Goal: Information Seeking & Learning: Learn about a topic

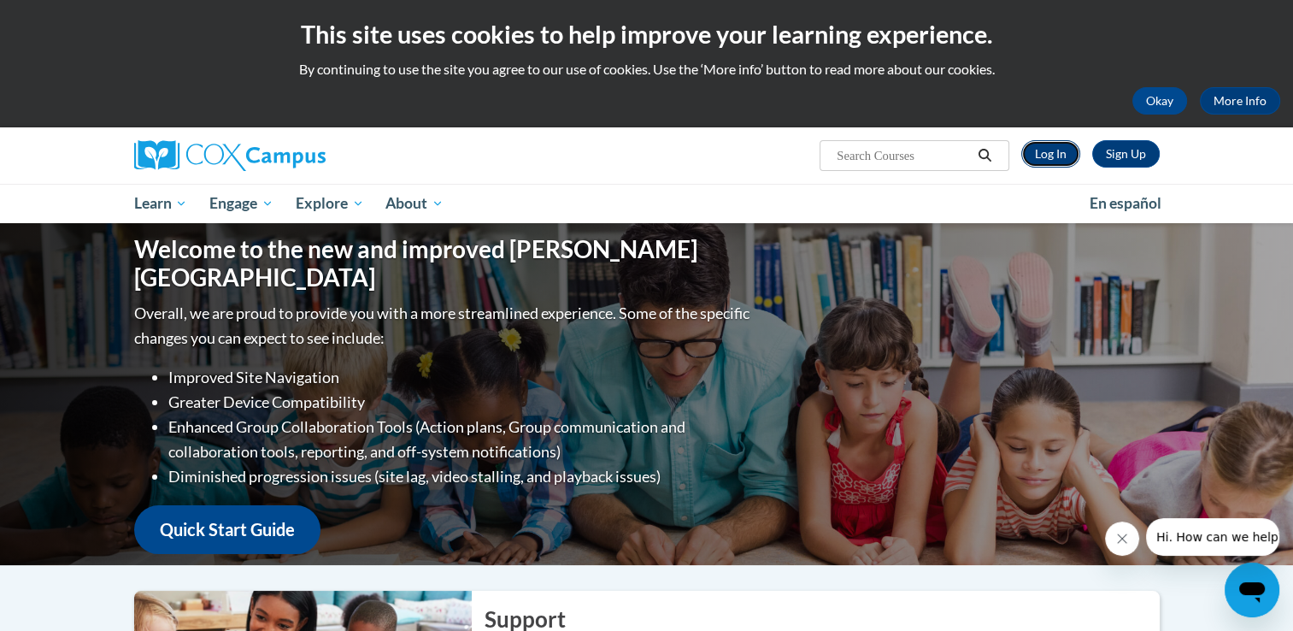
click at [1050, 158] on link "Log In" at bounding box center [1051, 153] width 59 height 27
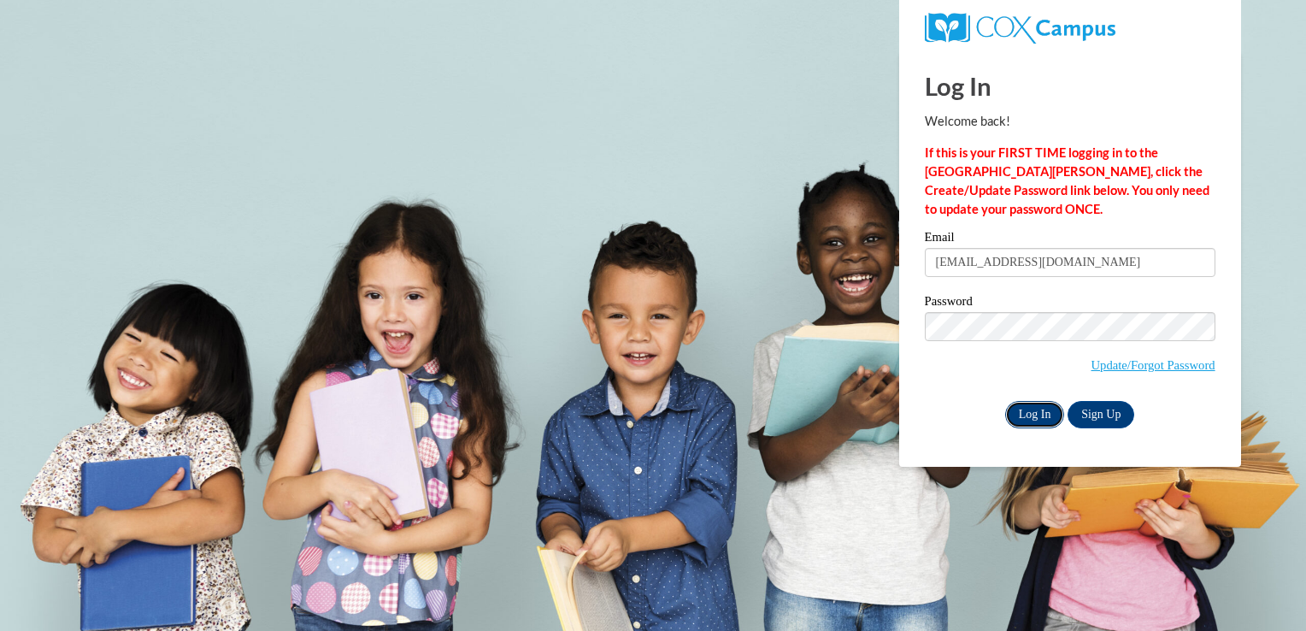
click at [1016, 410] on input "Log In" at bounding box center [1035, 414] width 60 height 27
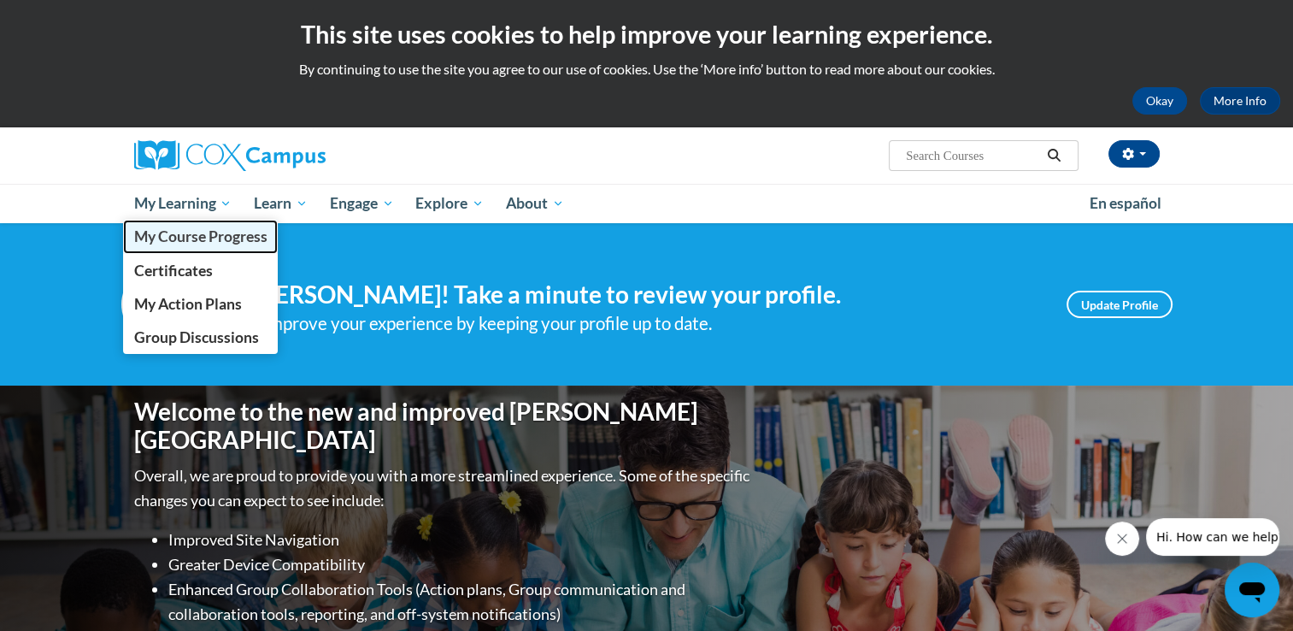
click at [216, 234] on span "My Course Progress" at bounding box center [199, 236] width 133 height 18
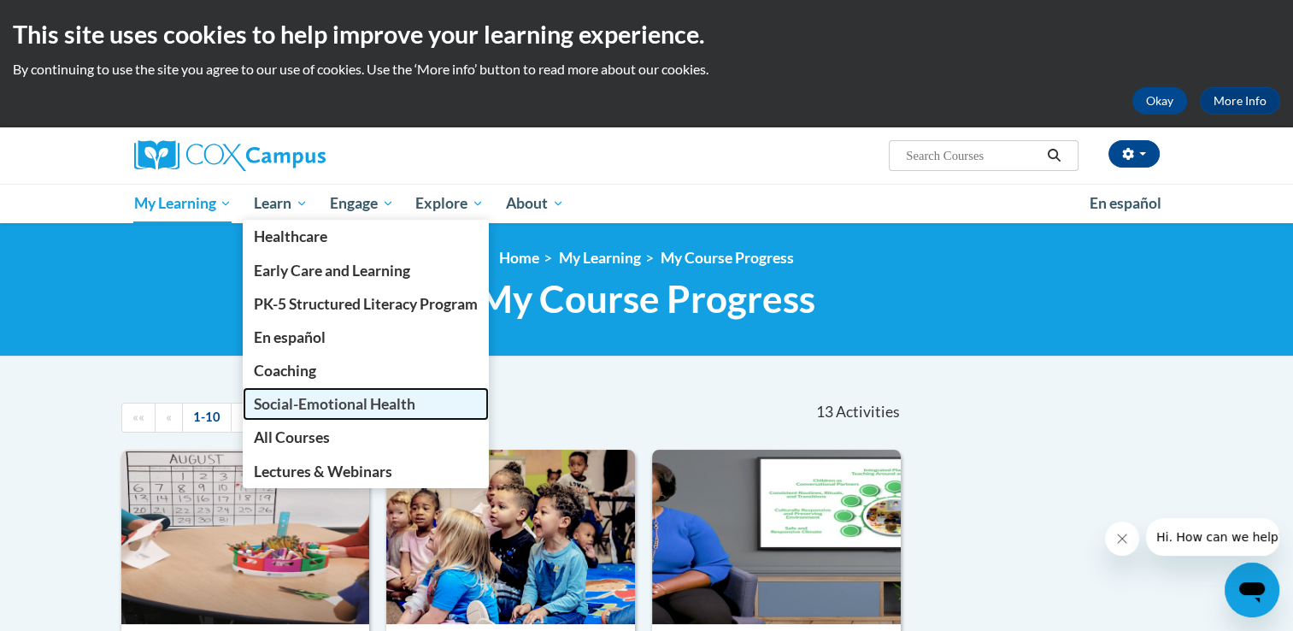
click at [348, 406] on span "Social-Emotional Health" at bounding box center [335, 404] width 162 height 18
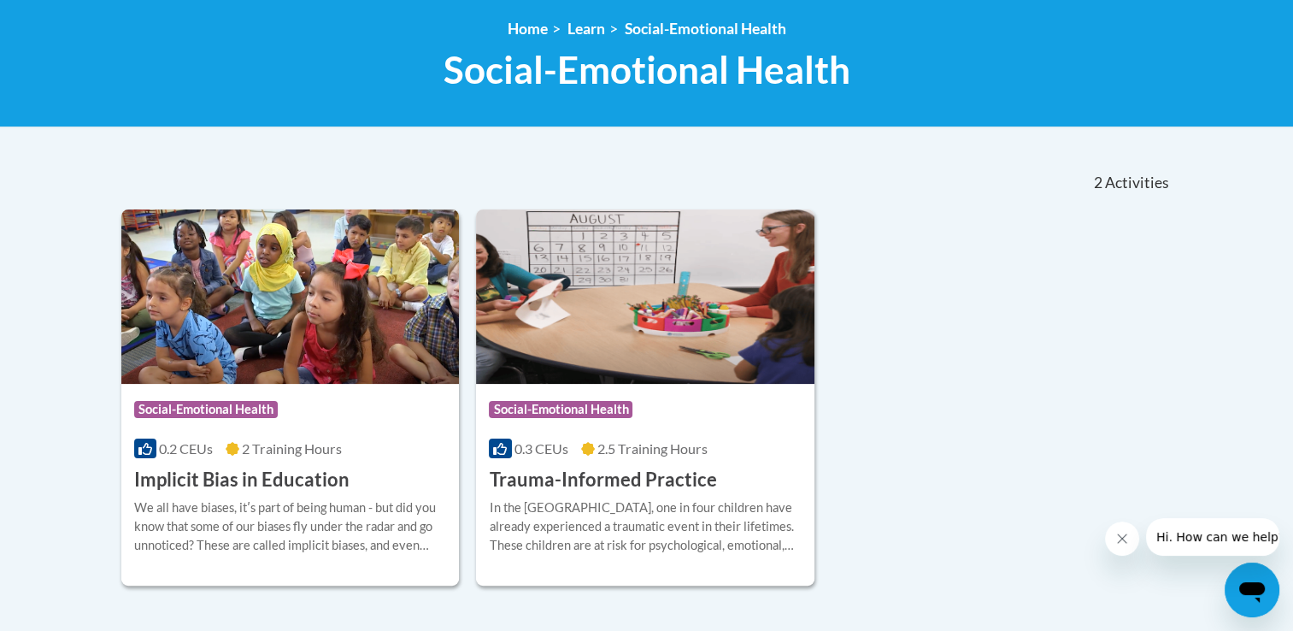
scroll to position [232, 0]
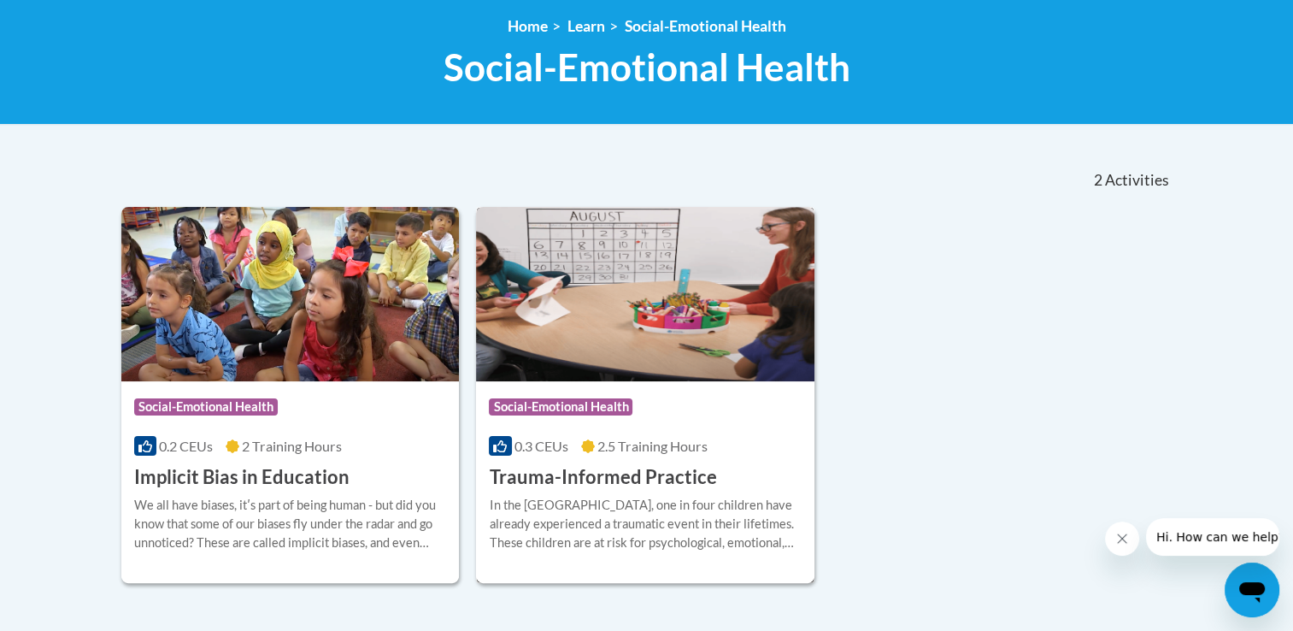
click at [684, 530] on div "In the United States, one in four children have already experienced a traumatic…" at bounding box center [645, 524] width 313 height 56
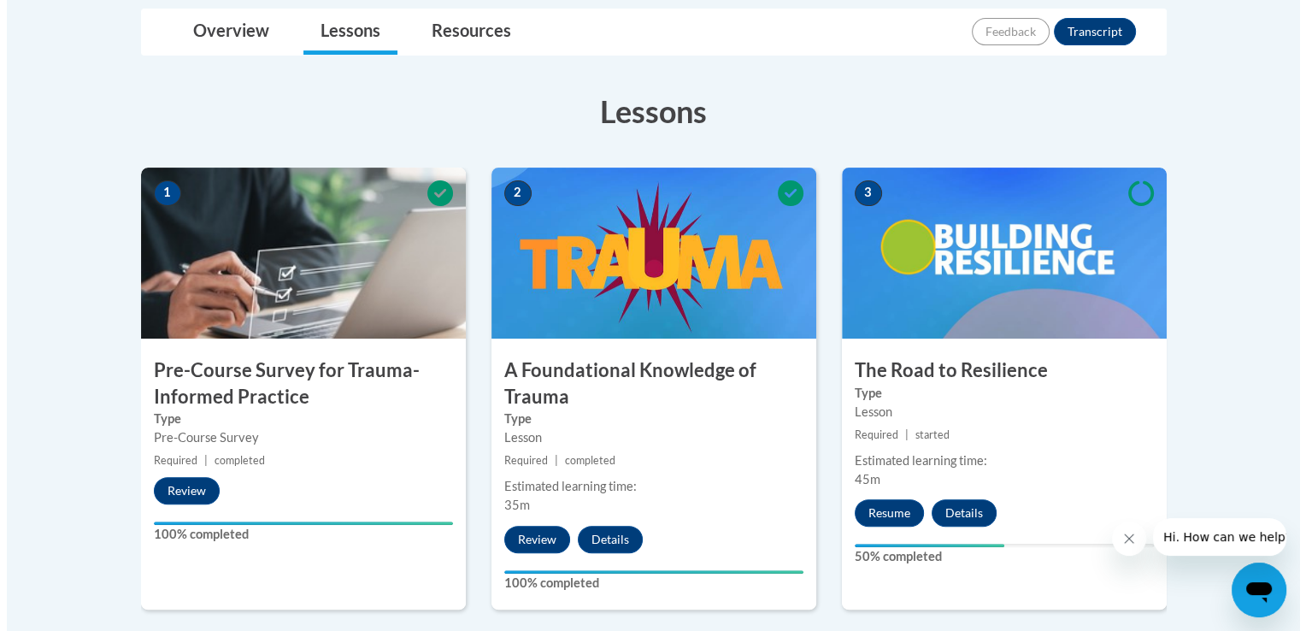
scroll to position [417, 0]
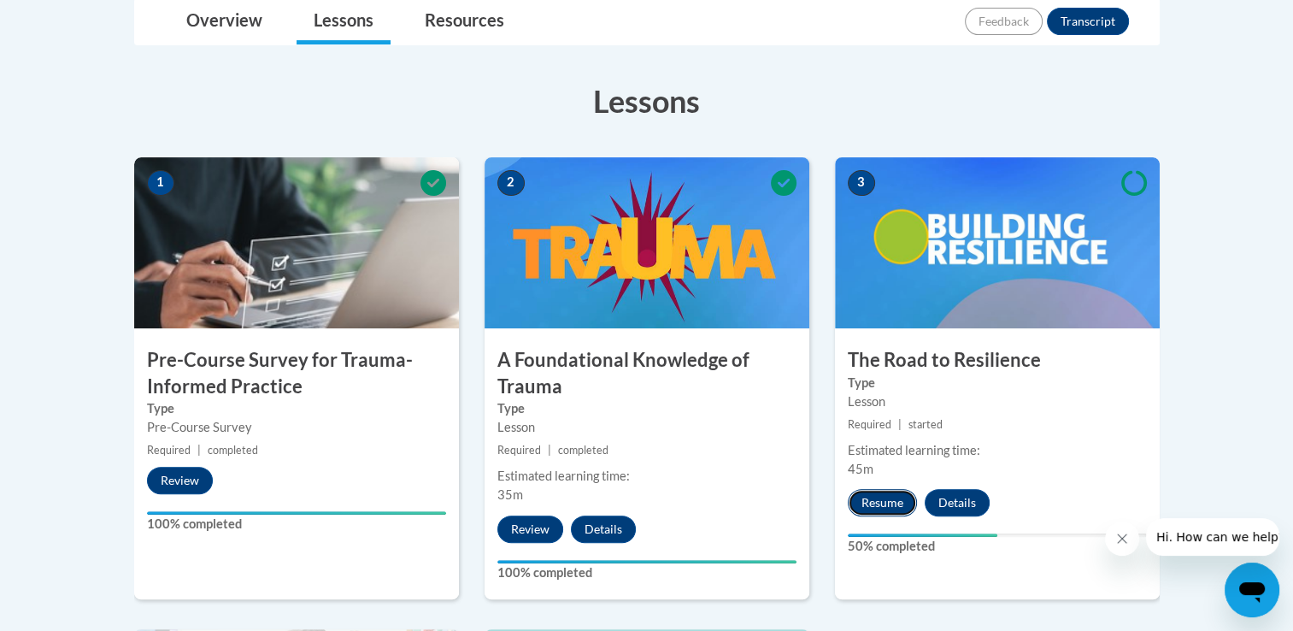
click at [888, 500] on button "Resume" at bounding box center [882, 502] width 69 height 27
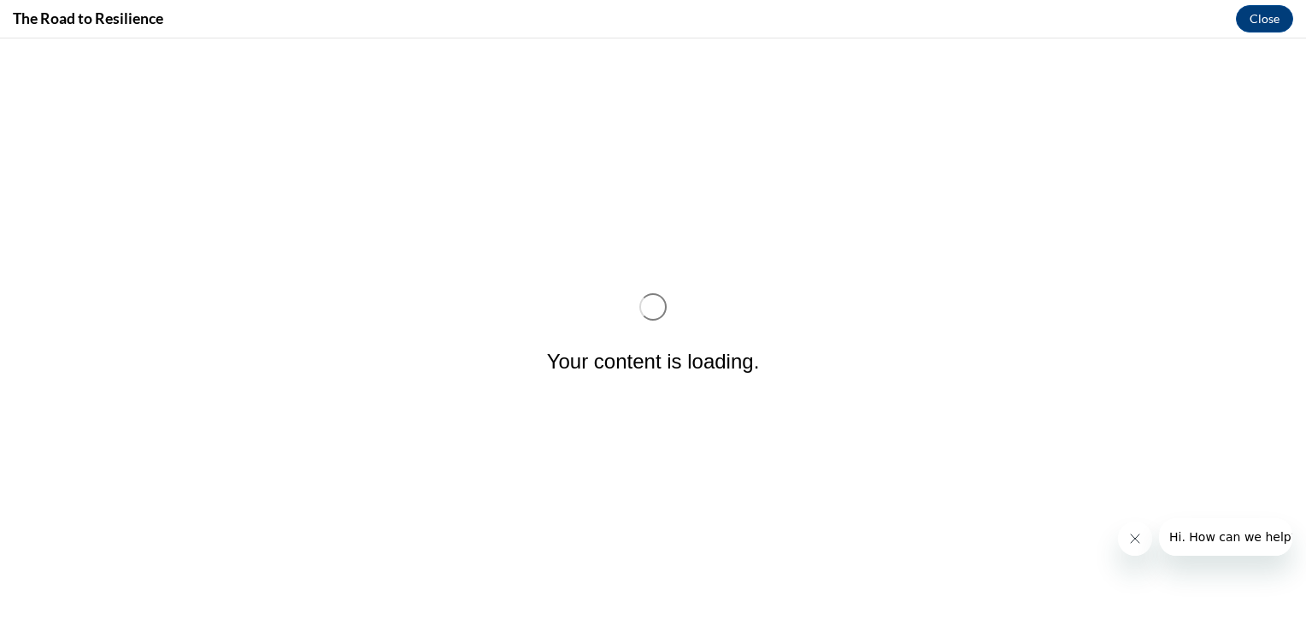
scroll to position [0, 0]
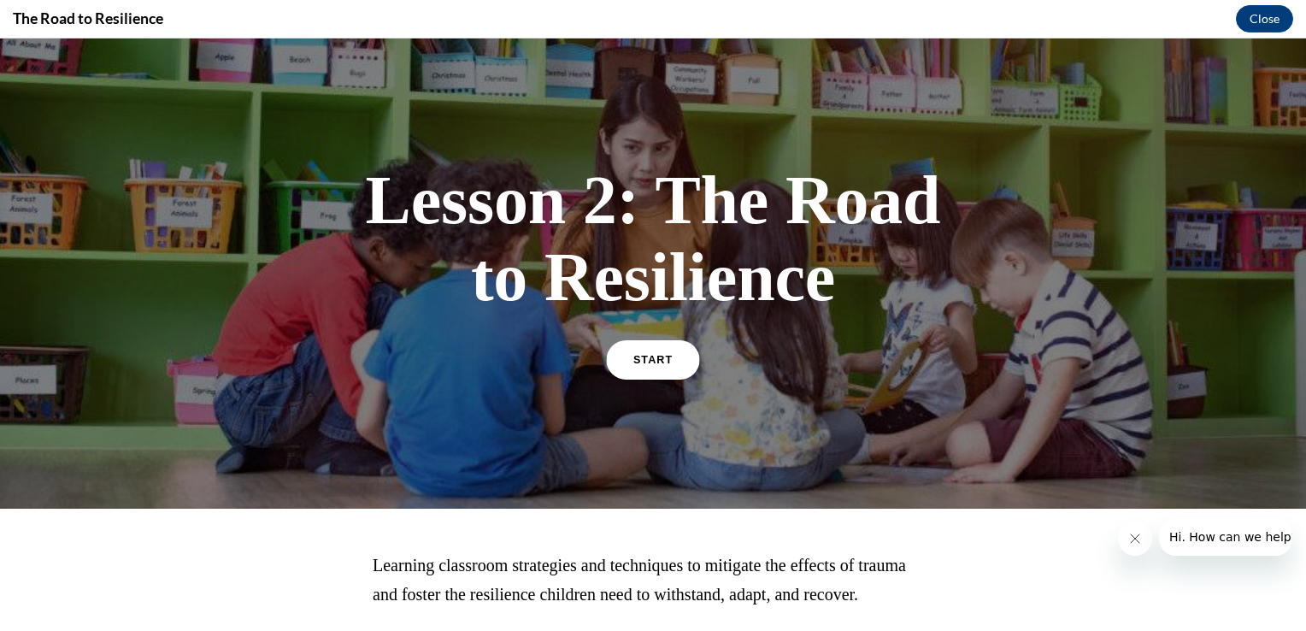
click at [654, 365] on link "START" at bounding box center [652, 359] width 93 height 39
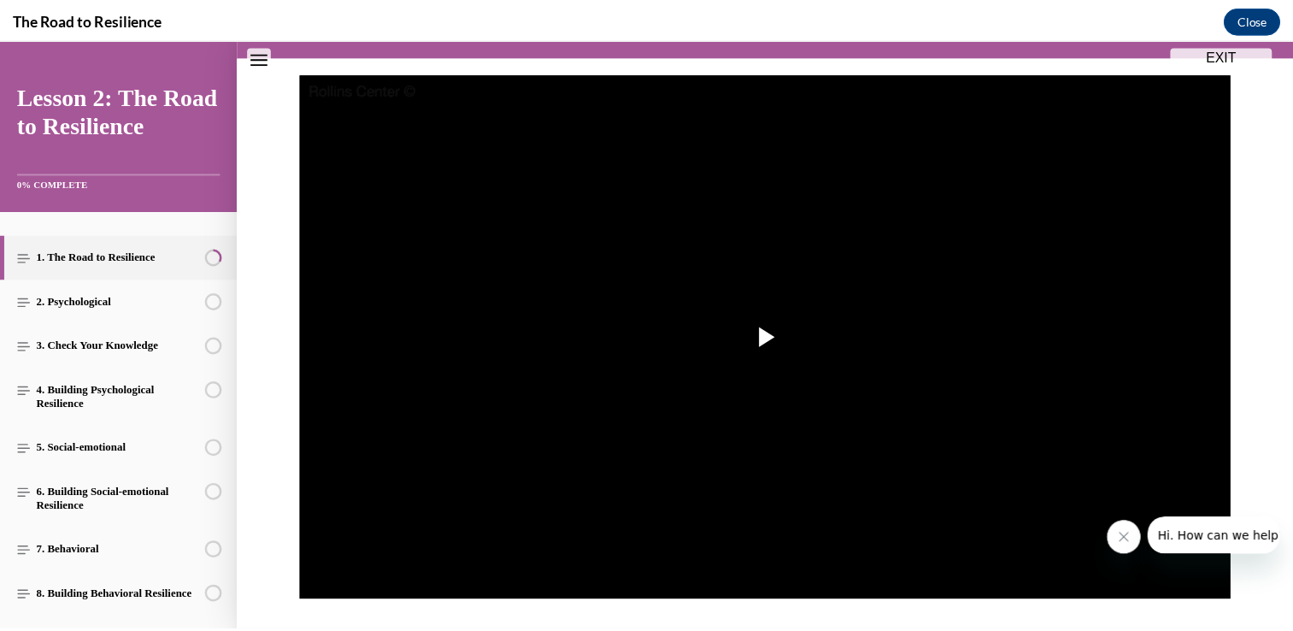
scroll to position [164, 0]
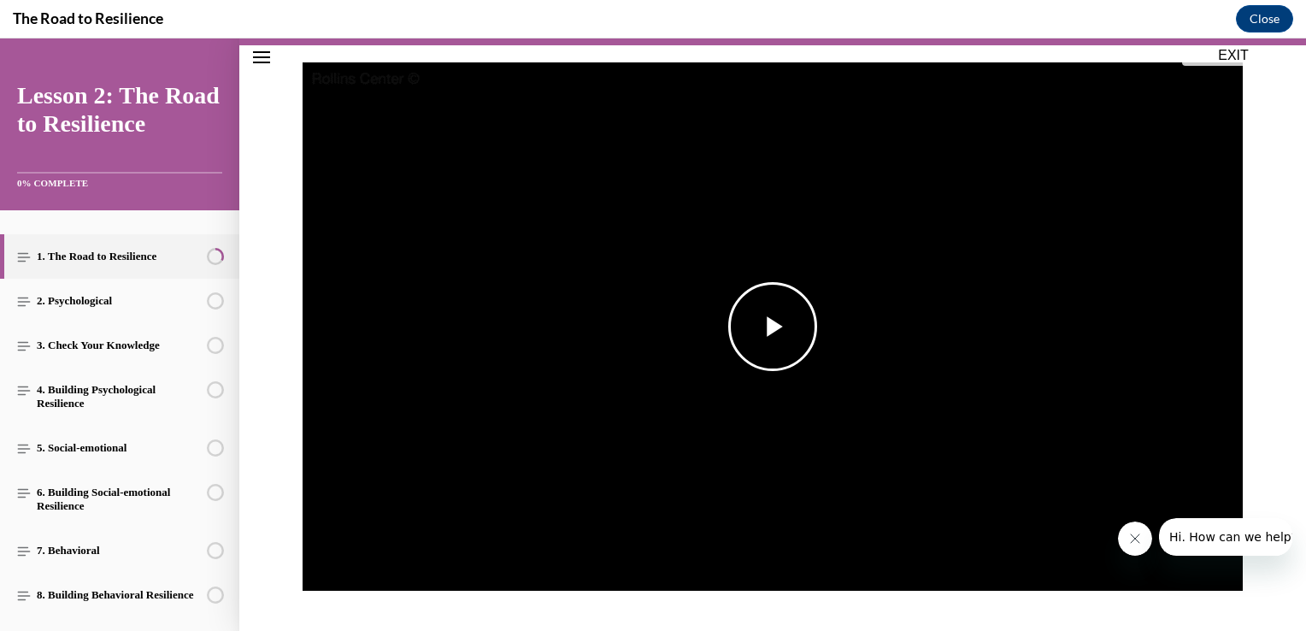
click at [773, 327] on span "Video player" at bounding box center [773, 327] width 0 height 0
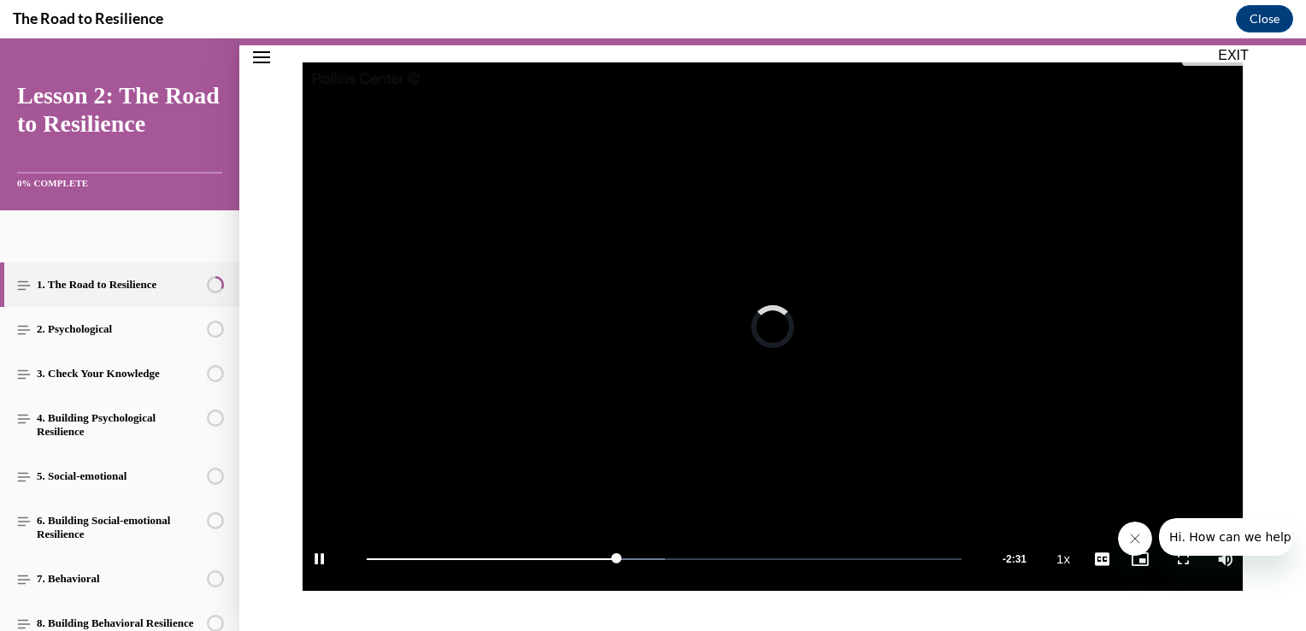
click at [790, 383] on video "Video player" at bounding box center [773, 326] width 940 height 529
drag, startPoint x: 608, startPoint y: 559, endPoint x: 697, endPoint y: 561, distance: 88.9
click at [697, 561] on div "Loaded : 50.82% 2:26 1:48" at bounding box center [664, 559] width 612 height 64
click at [773, 327] on span "Video player" at bounding box center [773, 327] width 0 height 0
click at [1261, 21] on button "Close" at bounding box center [1264, 18] width 57 height 27
